Goal: Find contact information: Find contact information

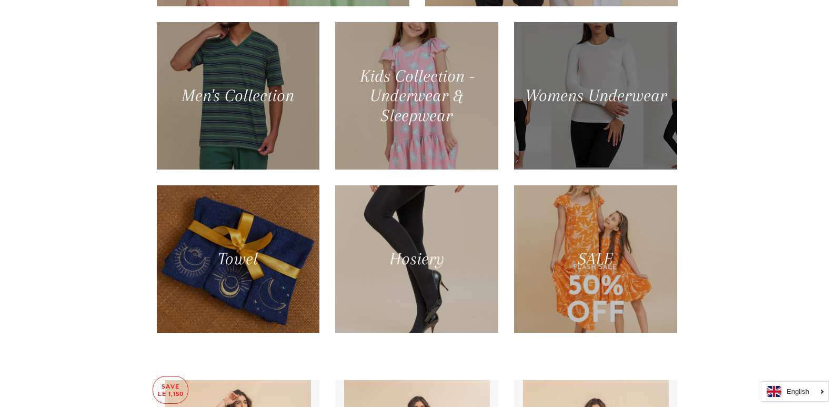
scroll to position [684, 0]
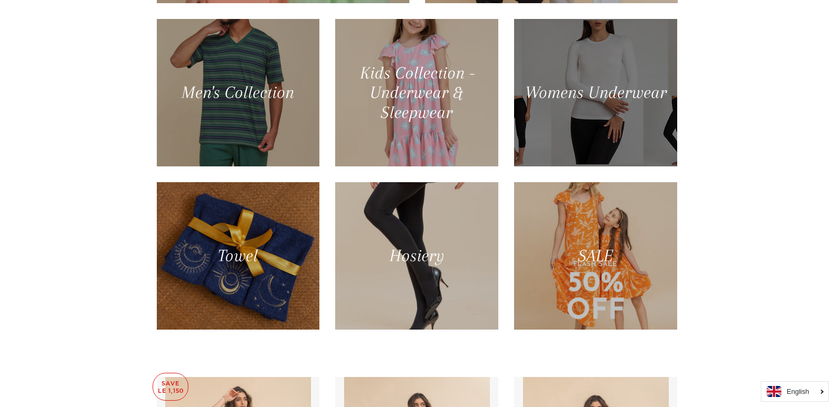
click at [597, 120] on div at bounding box center [596, 93] width 168 height 152
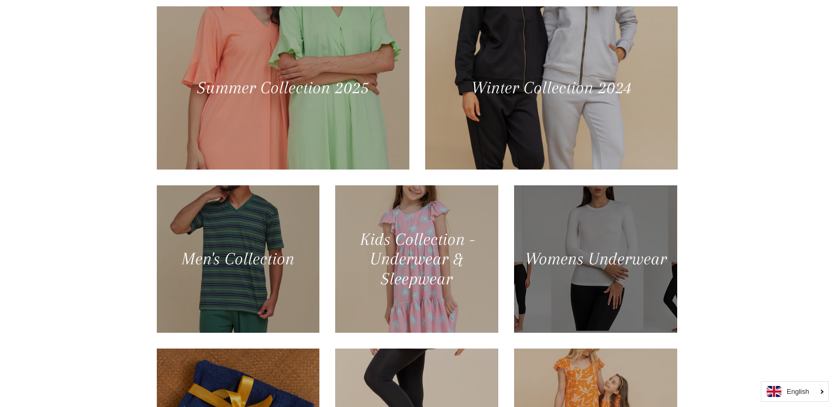
scroll to position [631, 0]
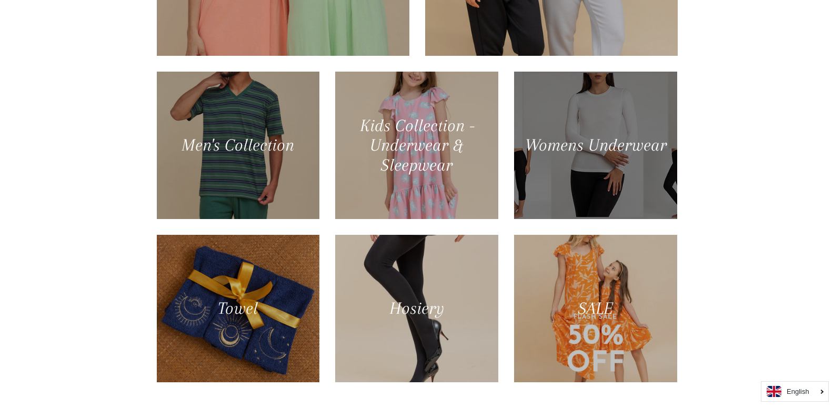
click at [554, 163] on div at bounding box center [596, 145] width 168 height 152
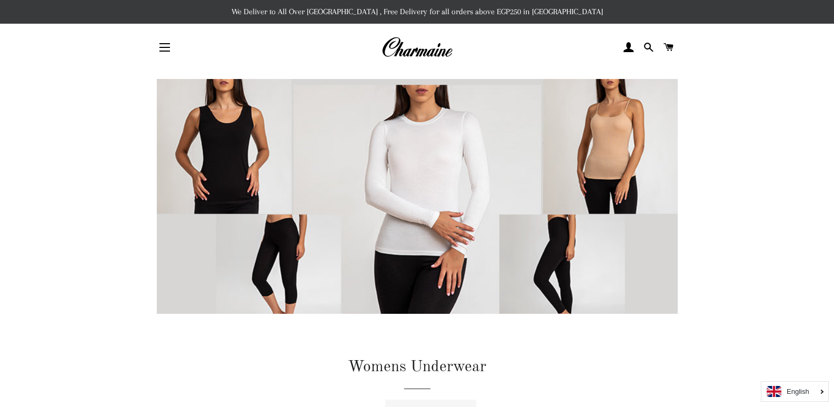
click at [811, 388] on link "English" at bounding box center [795, 391] width 56 height 11
click at [800, 365] on link "Arabic" at bounding box center [794, 370] width 67 height 19
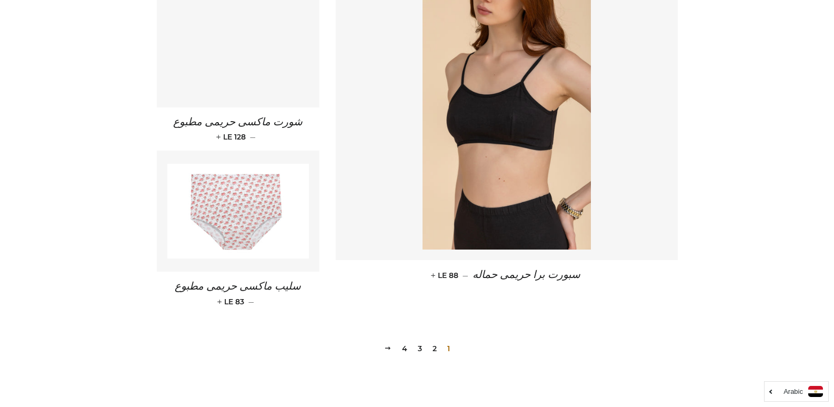
scroll to position [1551, 0]
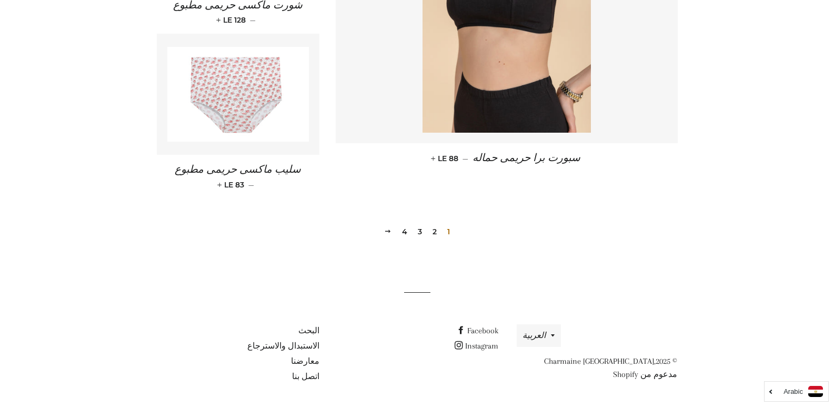
click at [436, 232] on link "2" at bounding box center [434, 232] width 13 height 16
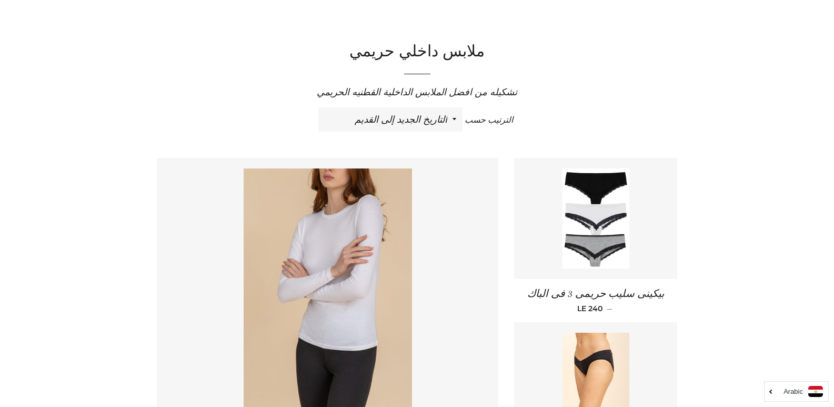
scroll to position [316, 0]
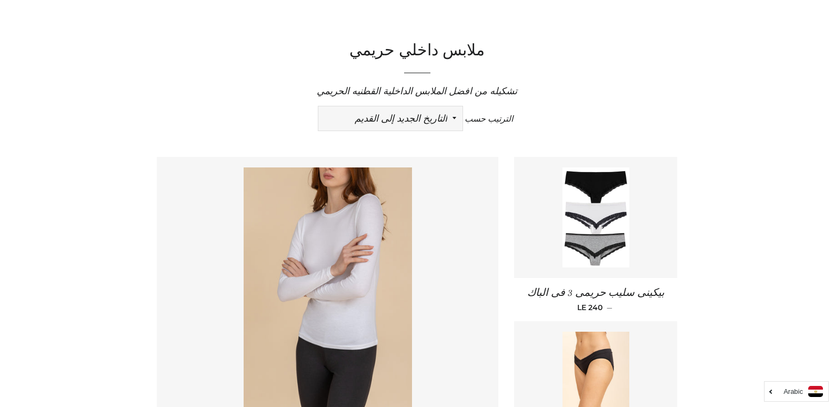
click at [422, 123] on select "ظهرت اكثر المبيعات أبجديا من الألف إلى الياء ابجديا من الياء الى الالف السعر ال…" at bounding box center [390, 118] width 144 height 24
click at [423, 117] on select "ظهرت اكثر المبيعات أبجديا من الألف إلى الياء ابجديا من الياء الى الالف السعر ال…" at bounding box center [390, 118] width 144 height 24
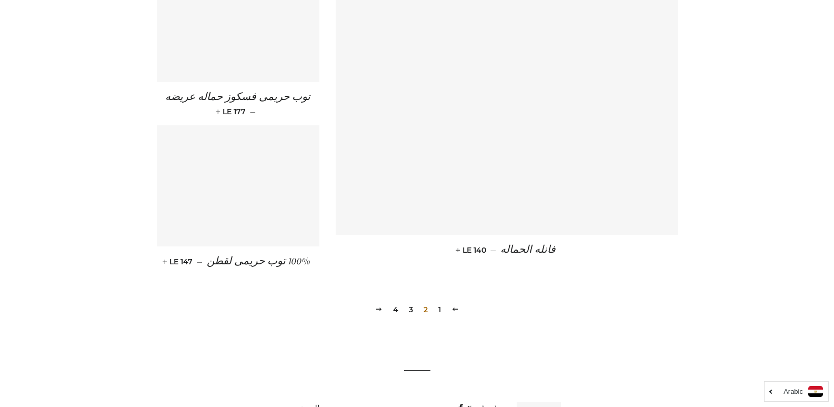
scroll to position [1526, 0]
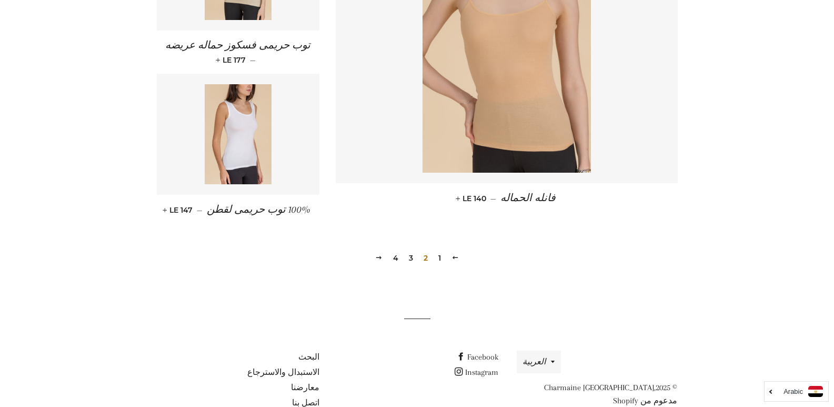
click at [408, 259] on link "3" at bounding box center [411, 258] width 13 height 16
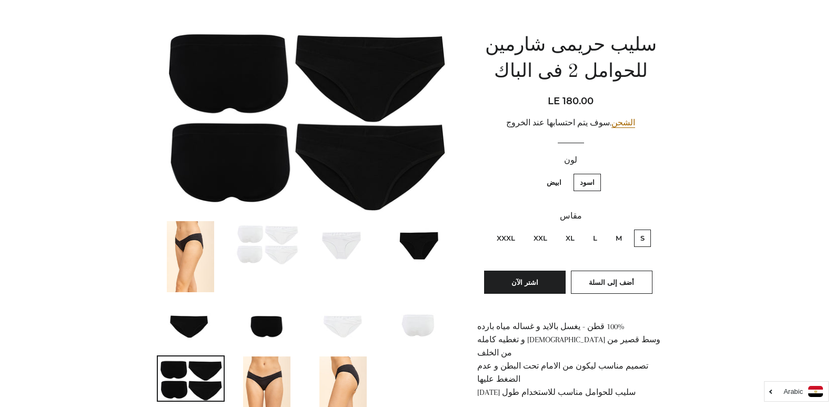
scroll to position [105, 0]
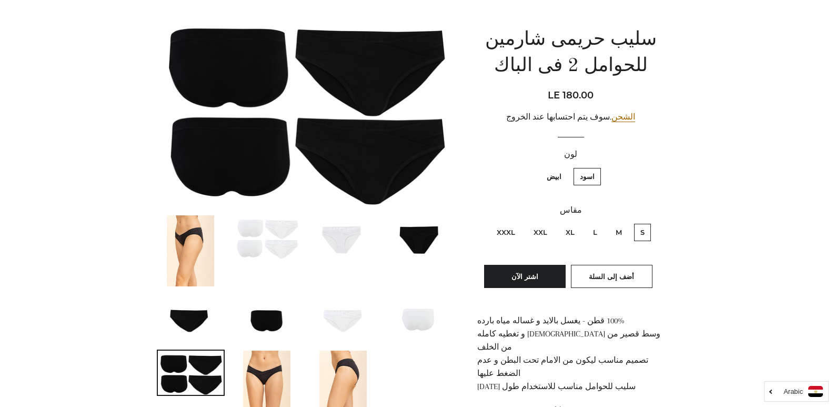
click at [559, 177] on label "ابيض" at bounding box center [553, 176] width 27 height 17
click at [564, 167] on input "ابيض" at bounding box center [564, 166] width 1 height 1
radio input "true"
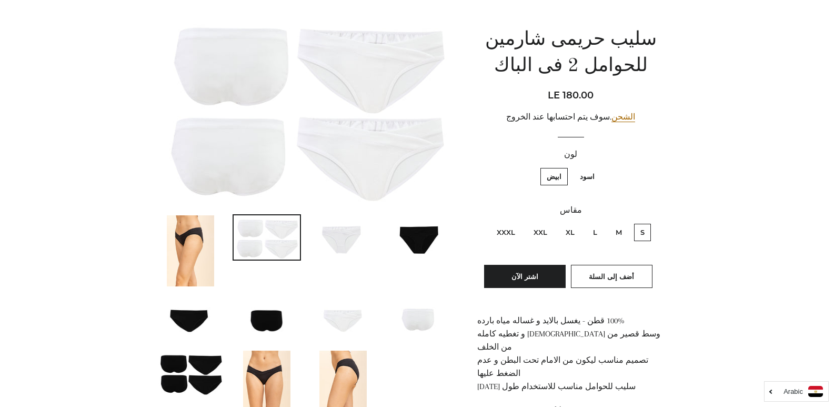
click at [587, 175] on label "اسود" at bounding box center [587, 176] width 27 height 17
click at [597, 167] on input "اسود" at bounding box center [597, 166] width 1 height 1
radio input "true"
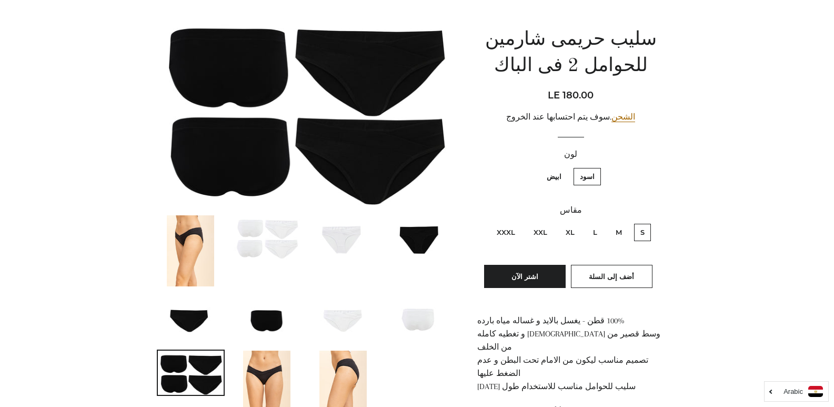
click at [596, 230] on label "L" at bounding box center [595, 232] width 17 height 17
click at [600, 223] on input "L" at bounding box center [600, 222] width 1 height 1
radio input "true"
click at [570, 231] on label "XL" at bounding box center [570, 232] width 22 height 17
click at [577, 223] on input "XL" at bounding box center [577, 222] width 1 height 1
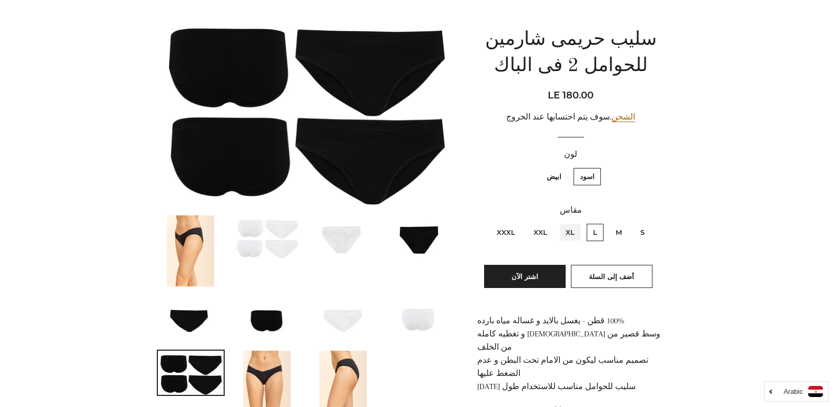
radio input "true"
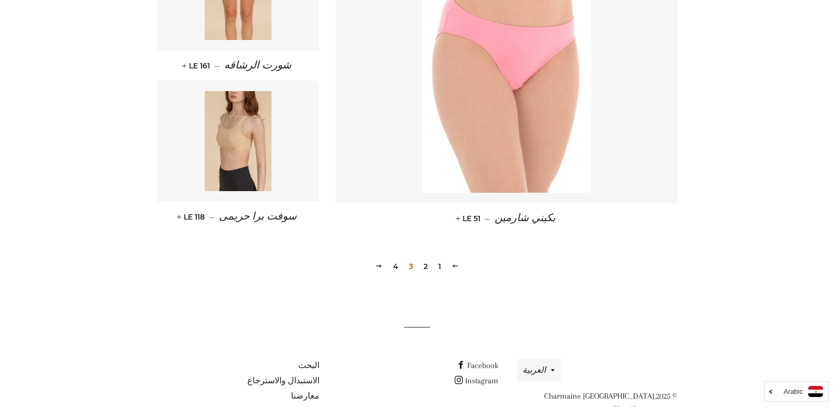
scroll to position [1489, 0]
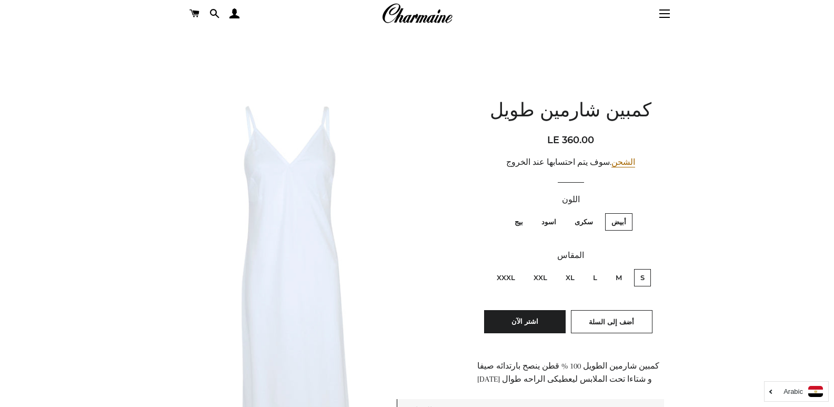
scroll to position [53, 0]
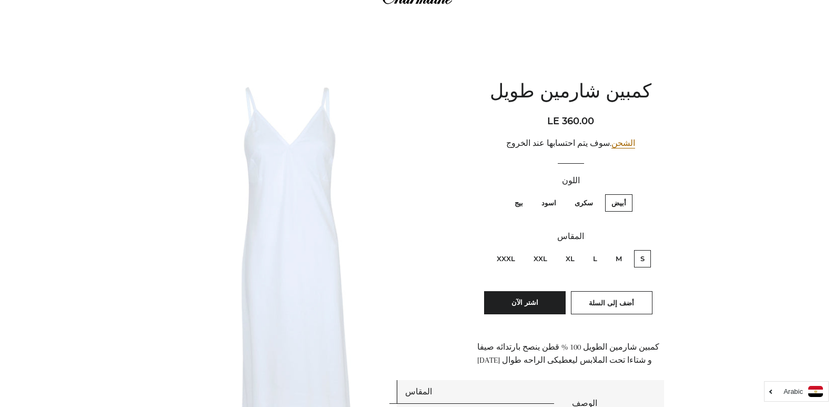
click at [519, 203] on label "بيج" at bounding box center [518, 202] width 21 height 17
click at [526, 193] on input "بيج" at bounding box center [526, 193] width 1 height 1
radio input "true"
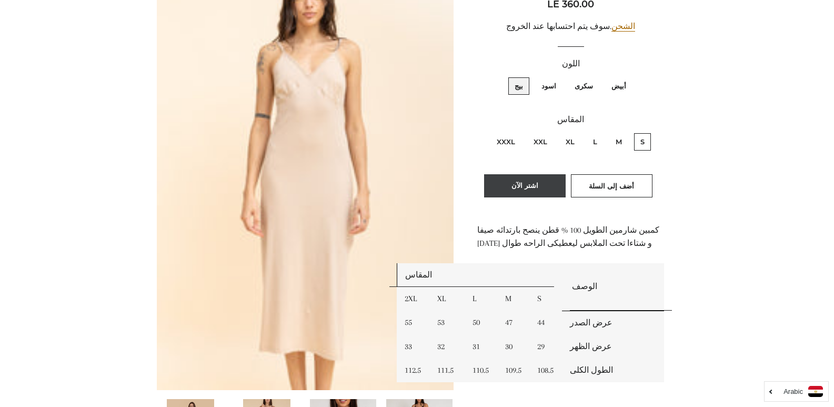
scroll to position [158, 0]
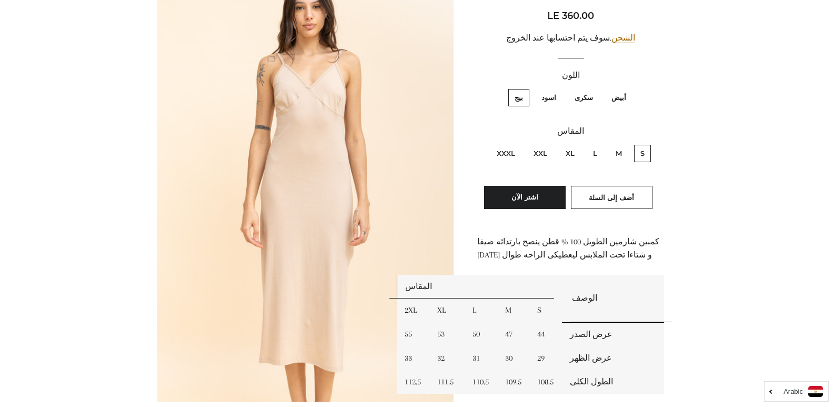
click at [595, 154] on label "L" at bounding box center [595, 153] width 17 height 17
click at [600, 144] on input "L" at bounding box center [600, 143] width 1 height 1
radio input "true"
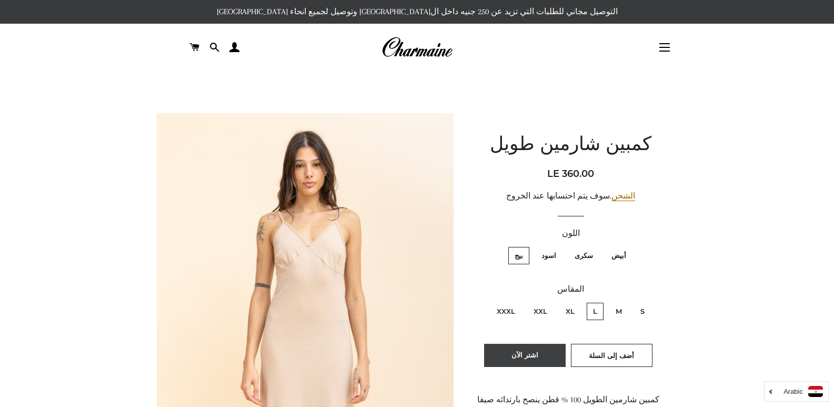
click at [535, 357] on button "اشتر الآن" at bounding box center [525, 355] width 82 height 23
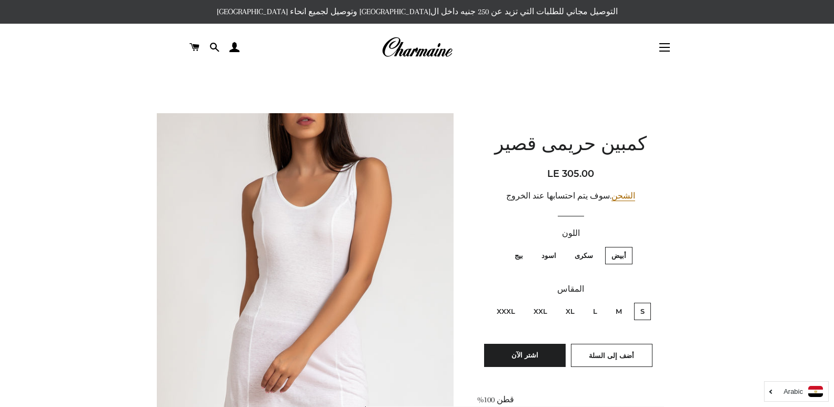
scroll to position [60, 0]
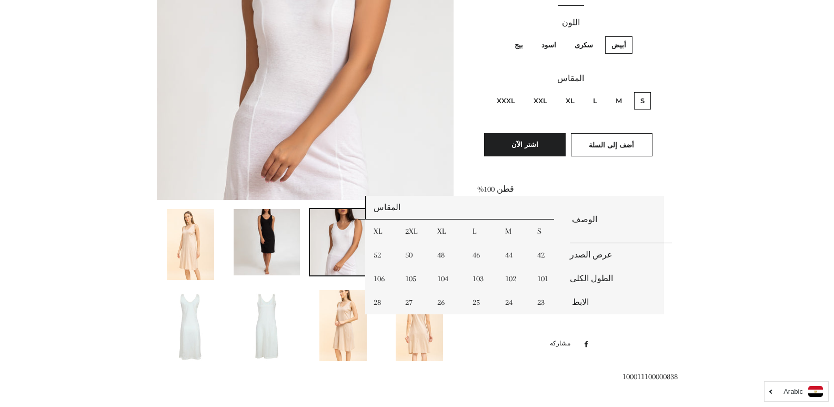
click at [290, 237] on img at bounding box center [267, 242] width 66 height 66
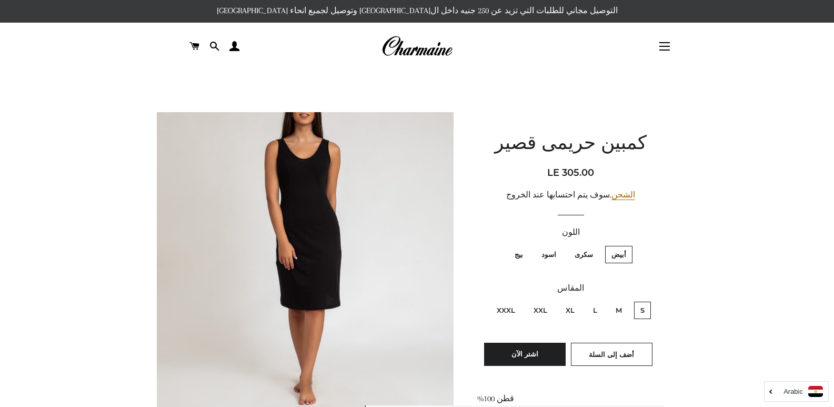
scroll to position [0, 0]
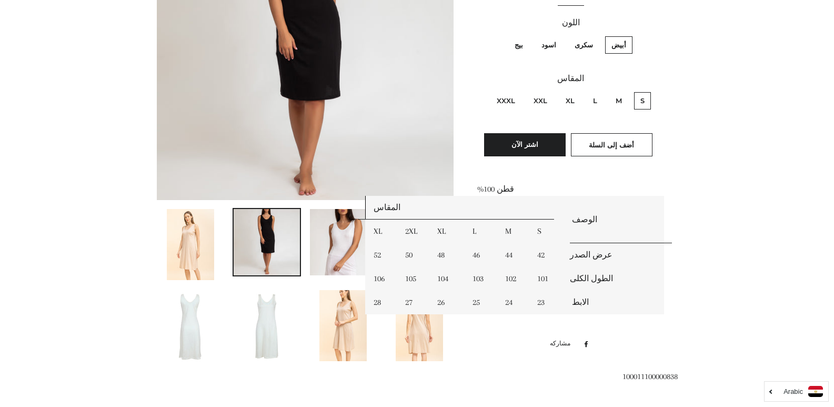
click at [206, 243] on img at bounding box center [190, 244] width 47 height 71
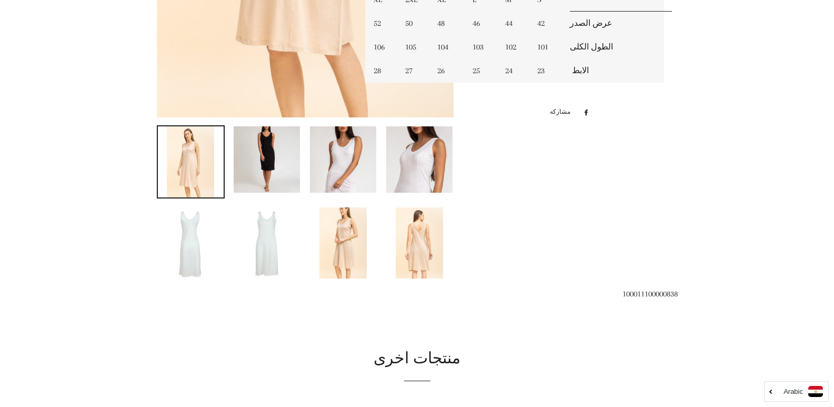
scroll to position [446, 0]
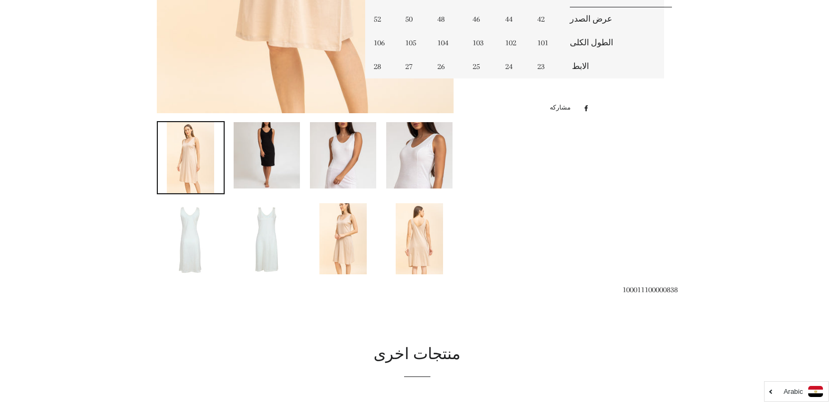
click at [415, 240] on img at bounding box center [419, 238] width 47 height 71
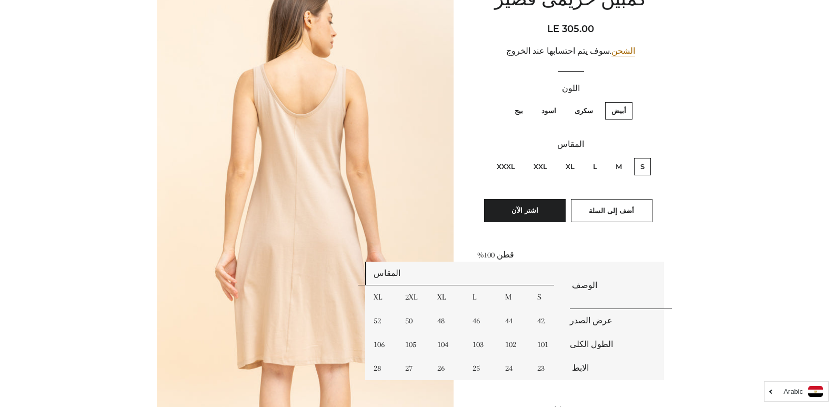
scroll to position [25, 0]
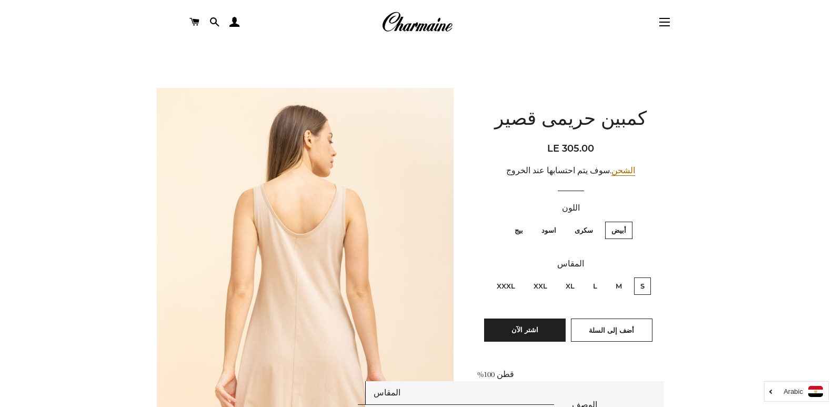
click at [587, 233] on label "سكرى" at bounding box center [583, 230] width 31 height 17
click at [596, 220] on input "سكرى" at bounding box center [596, 220] width 1 height 1
radio input "true"
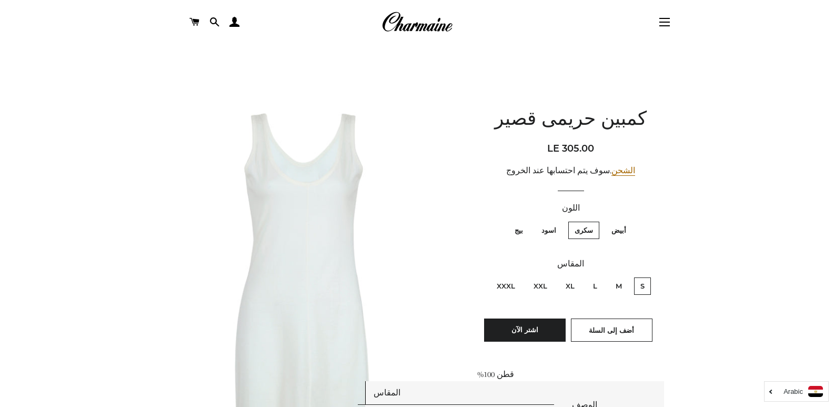
click at [622, 233] on label "أبيض" at bounding box center [618, 230] width 27 height 17
click at [629, 220] on input "أبيض" at bounding box center [629, 220] width 1 height 1
radio input "true"
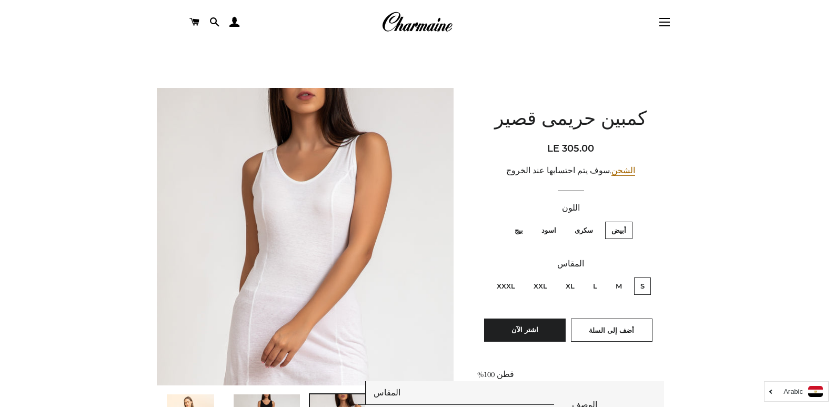
click at [585, 230] on label "سكرى" at bounding box center [583, 230] width 31 height 17
click at [596, 220] on input "سكرى" at bounding box center [596, 220] width 1 height 1
radio input "true"
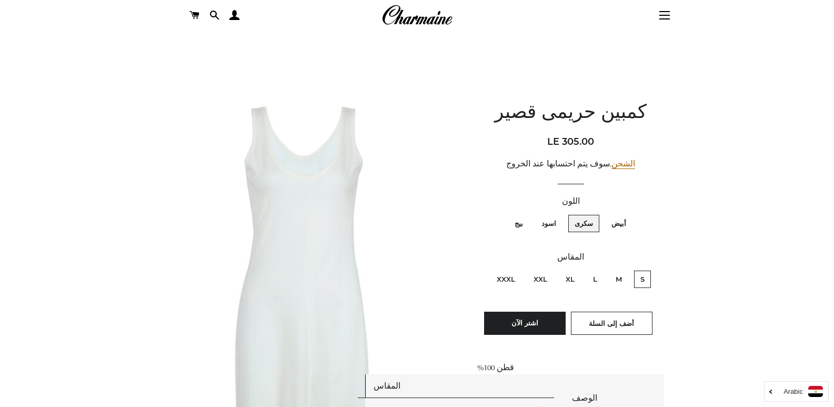
scroll to position [78, 0]
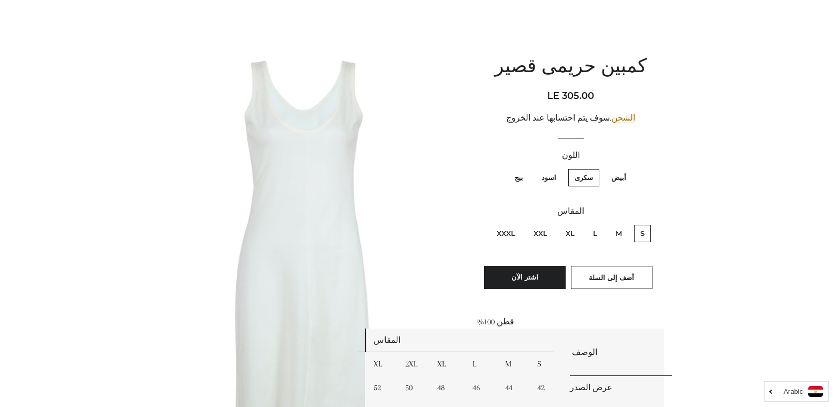
click at [549, 178] on label "اسود" at bounding box center [548, 177] width 27 height 17
click at [559, 168] on input "اسود" at bounding box center [559, 167] width 1 height 1
radio input "true"
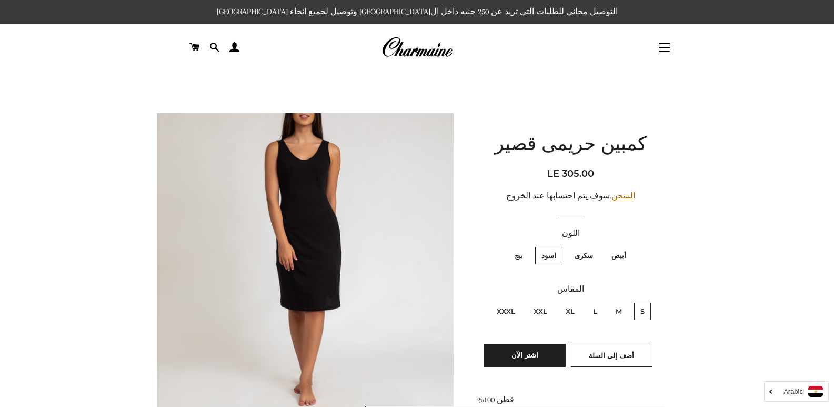
click at [521, 256] on label "بيج" at bounding box center [518, 255] width 21 height 17
click at [526, 246] on input "بيج" at bounding box center [526, 245] width 1 height 1
radio input "true"
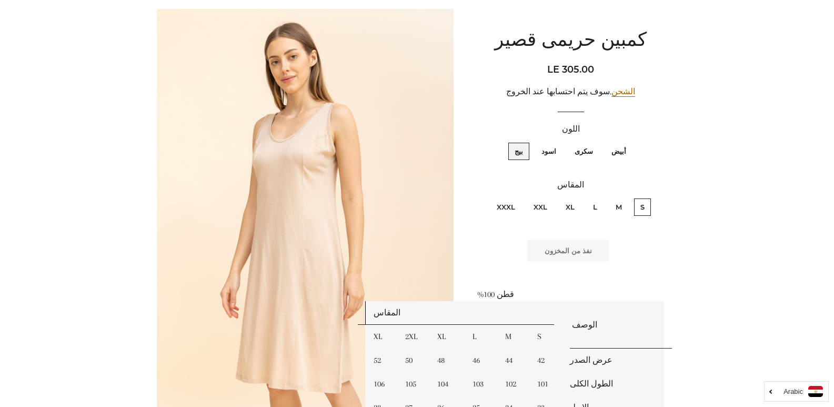
scroll to position [105, 0]
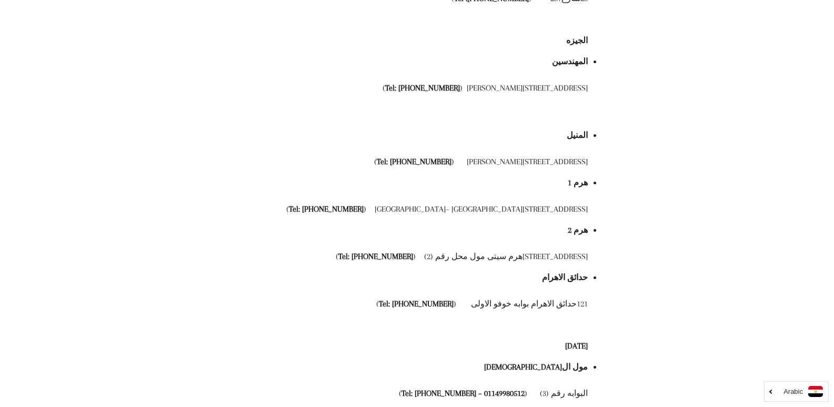
scroll to position [496, 0]
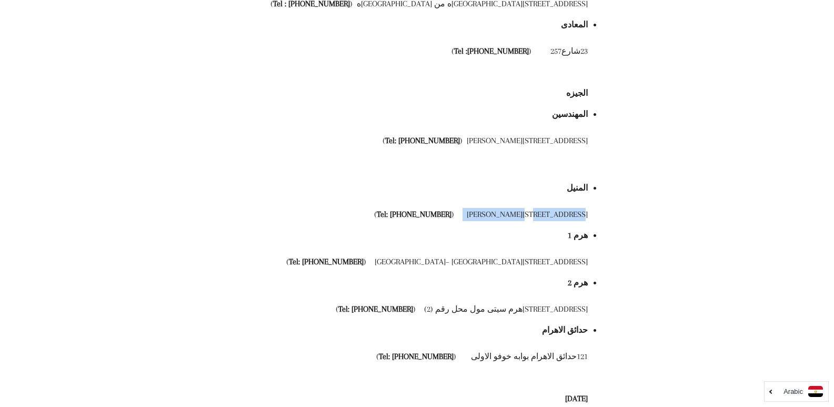
drag, startPoint x: 579, startPoint y: 200, endPoint x: 496, endPoint y: 190, distance: 83.2
click at [496, 190] on div "القاهره الزمالك [STREET_ADDRESS] , امام بوابه نادى الجزيره للاطفال ( Tel: [PHON…" at bounding box center [417, 206] width 342 height 1039
copy div "[STREET_ADDRESS][PERSON_NAME]"
